Goal: Task Accomplishment & Management: Use online tool/utility

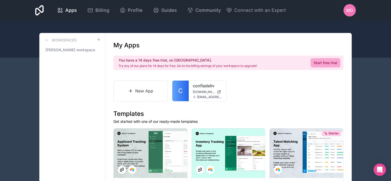
scroll to position [66, 0]
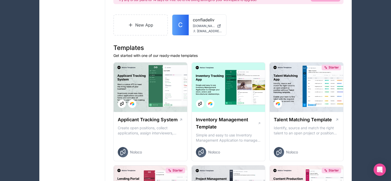
click at [246, 56] on p "Get started with one of our ready-made templates" at bounding box center [228, 55] width 230 height 5
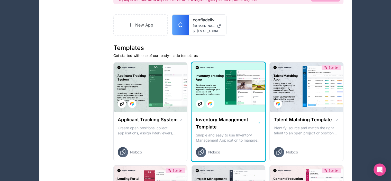
click at [222, 62] on div at bounding box center [229, 86] width 74 height 49
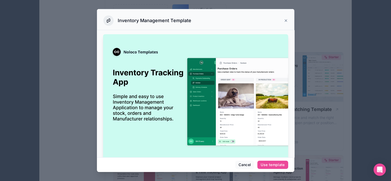
click at [286, 20] on icon at bounding box center [286, 21] width 4 height 4
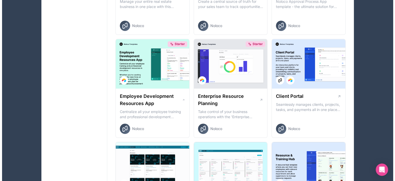
scroll to position [397, 0]
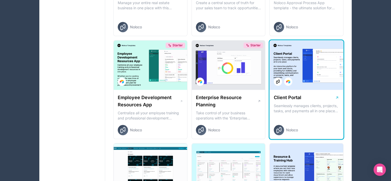
click at [298, 77] on div at bounding box center [307, 64] width 74 height 49
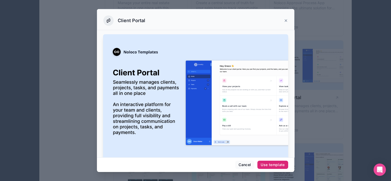
click at [262, 164] on div "Use template" at bounding box center [273, 164] width 24 height 5
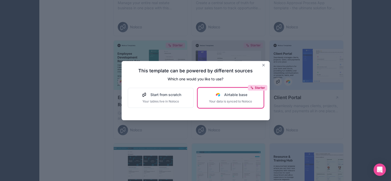
click at [228, 105] on button "Starter Airtable base Your data is synced to Noloco" at bounding box center [231, 98] width 66 height 20
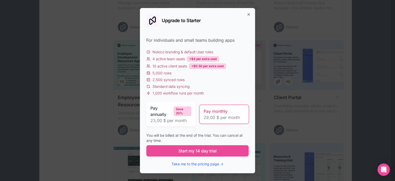
click at [226, 88] on div "Standard data syncing" at bounding box center [197, 86] width 102 height 5
click at [195, 165] on button "Take me to the pricing page →" at bounding box center [198, 163] width 52 height 5
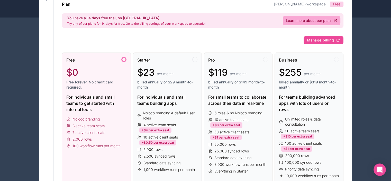
scroll to position [32, 0]
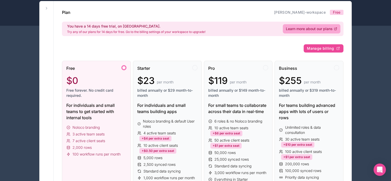
click at [97, 87] on div "$0 Free forever. No credit card required." at bounding box center [96, 86] width 60 height 23
click at [96, 98] on div "Free $0 Free forever. No credit card required." at bounding box center [96, 83] width 60 height 37
click at [123, 66] on div at bounding box center [123, 67] width 5 height 5
click at [194, 67] on div at bounding box center [194, 67] width 5 height 5
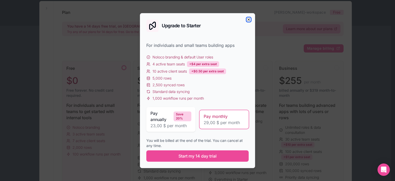
click at [248, 19] on icon "button" at bounding box center [249, 19] width 4 height 4
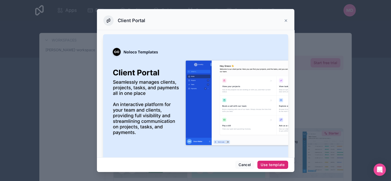
click at [268, 163] on div "Use template" at bounding box center [273, 164] width 24 height 5
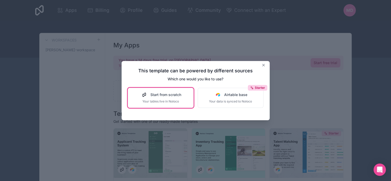
click at [161, 101] on span "Your tables live in Noloco" at bounding box center [160, 101] width 41 height 4
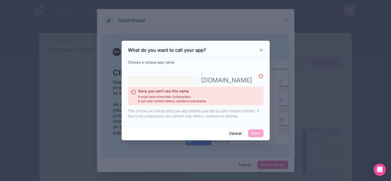
click at [261, 52] on icon at bounding box center [261, 50] width 4 height 4
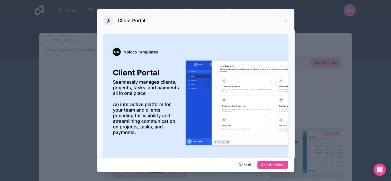
click at [287, 20] on icon at bounding box center [286, 21] width 2 height 2
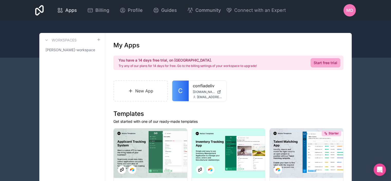
click at [68, 11] on span "Apps" at bounding box center [71, 10] width 12 height 7
drag, startPoint x: 194, startPoint y: 95, endPoint x: 199, endPoint y: 96, distance: 4.4
click at [199, 96] on span "[EMAIL_ADDRESS][DOMAIN_NAME]" at bounding box center [209, 97] width 25 height 4
click at [219, 85] on div at bounding box center [217, 89] width 10 height 10
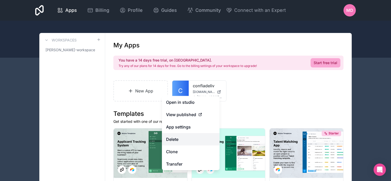
click at [184, 140] on button "Delete" at bounding box center [191, 139] width 58 height 12
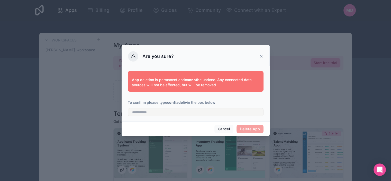
click at [182, 104] on strong "confiadeliv" at bounding box center [177, 102] width 20 height 4
copy p "confiadeliv"
click at [167, 115] on input "text" at bounding box center [196, 112] width 136 height 8
paste input "**********"
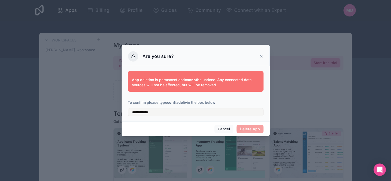
click at [199, 121] on div "Cancel Delete App" at bounding box center [196, 128] width 148 height 15
click at [178, 111] on input "**********" at bounding box center [196, 112] width 136 height 8
type input "**********"
click at [252, 127] on button "Delete App" at bounding box center [250, 129] width 27 height 8
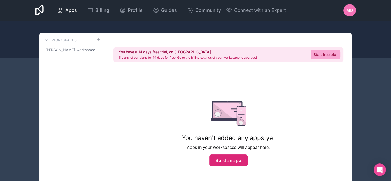
click at [221, 162] on button "Build an app" at bounding box center [228, 160] width 39 height 12
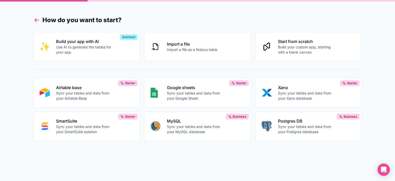
click at [35, 21] on icon at bounding box center [36, 19] width 7 height 7
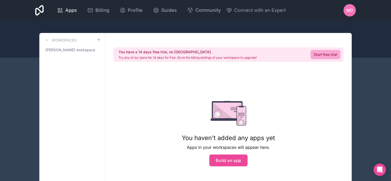
click at [67, 8] on span "Apps" at bounding box center [71, 10] width 12 height 7
click at [225, 156] on button "Build an app" at bounding box center [228, 160] width 39 height 12
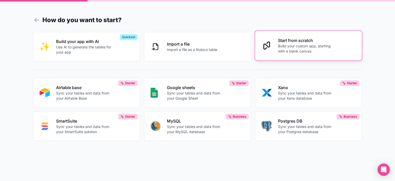
click at [286, 44] on p "Build your custom app, starting with a blank canvas" at bounding box center [306, 48] width 57 height 10
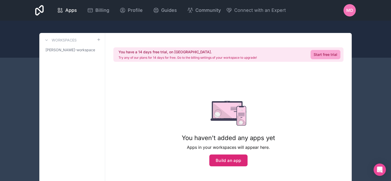
click at [233, 160] on button "Build an app" at bounding box center [228, 160] width 39 height 12
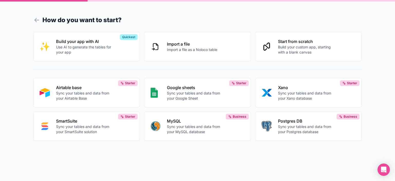
click at [53, 24] on h1 "How do you want to start?" at bounding box center [197, 19] width 329 height 9
click at [49, 18] on h1 "How do you want to start?" at bounding box center [197, 19] width 329 height 9
click at [39, 20] on icon at bounding box center [36, 19] width 7 height 7
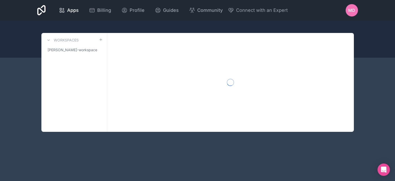
click at [41, 8] on icon at bounding box center [41, 10] width 8 height 10
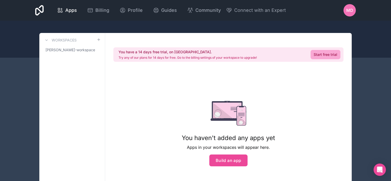
click at [41, 8] on icon at bounding box center [39, 10] width 8 height 10
click at [72, 11] on span "Apps" at bounding box center [71, 10] width 12 height 7
click at [227, 162] on button "Build an app" at bounding box center [228, 160] width 39 height 12
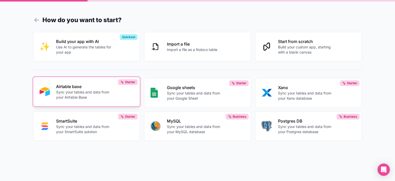
click at [82, 91] on p "Sync your tables and data from your Airtable Base" at bounding box center [84, 95] width 57 height 10
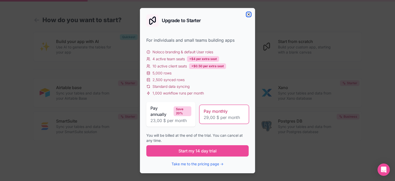
click at [249, 14] on icon "button" at bounding box center [249, 14] width 2 height 2
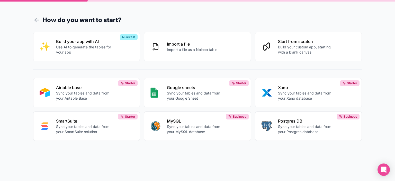
drag, startPoint x: 296, startPoint y: 5, endPoint x: 293, endPoint y: 9, distance: 4.1
click at [293, 9] on div "How do you want to start? Build your app with AI Use AI to generate the tables …" at bounding box center [197, 90] width 395 height 181
